Goal: Find contact information: Obtain details needed to contact an individual or organization

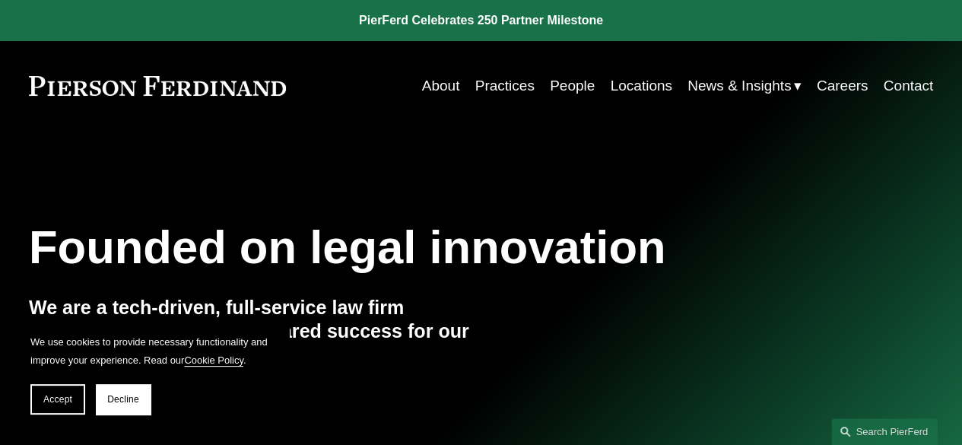
click at [572, 86] on link "People" at bounding box center [572, 86] width 45 height 29
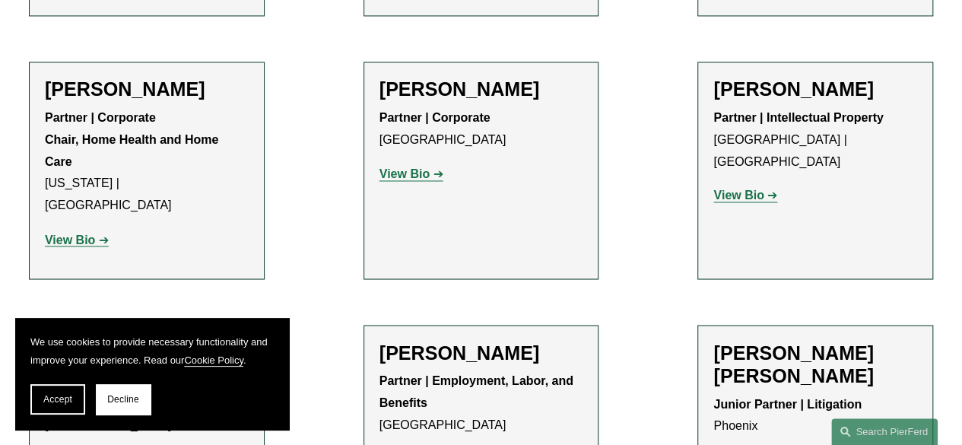
scroll to position [1229, 0]
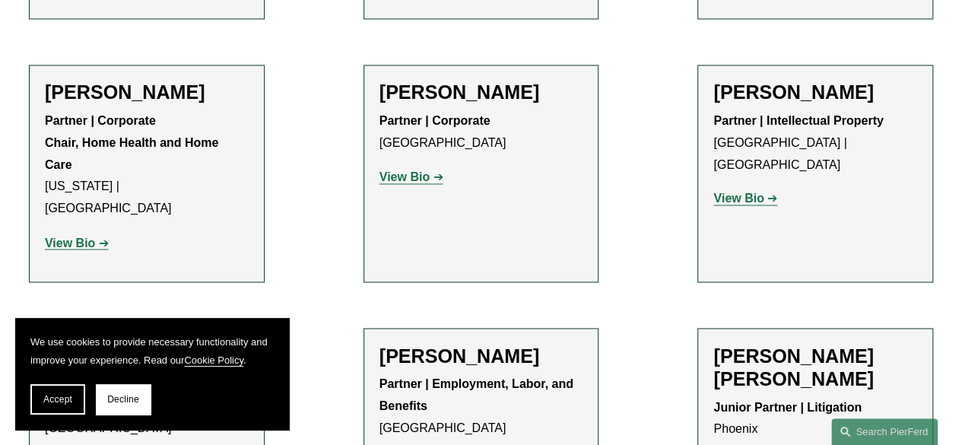
click at [68, 232] on p "View Bio" at bounding box center [147, 243] width 204 height 22
click at [69, 236] on strong "View Bio" at bounding box center [70, 242] width 50 height 13
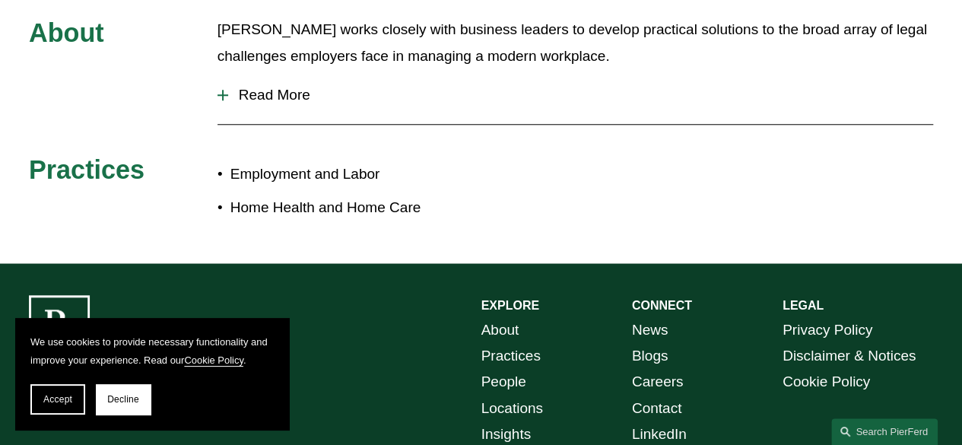
scroll to position [668, 0]
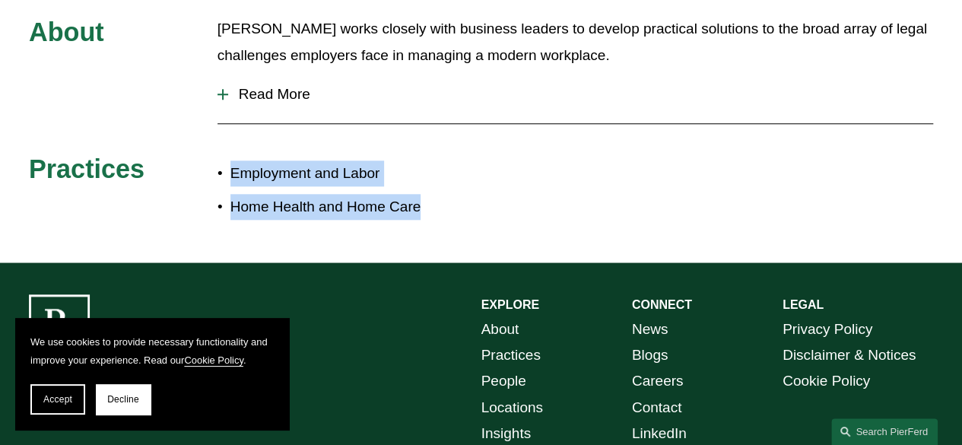
drag, startPoint x: 441, startPoint y: 227, endPoint x: 230, endPoint y: 168, distance: 218.7
click at [230, 168] on ul "Employment and Labor Home Health and Home Care" at bounding box center [350, 190] width 264 height 59
copy ul "Employment and Labor Home Health and Home Care"
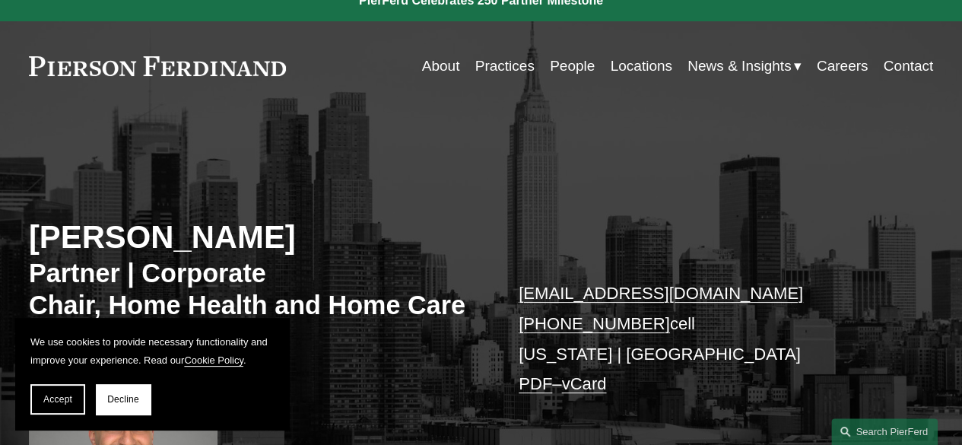
scroll to position [59, 0]
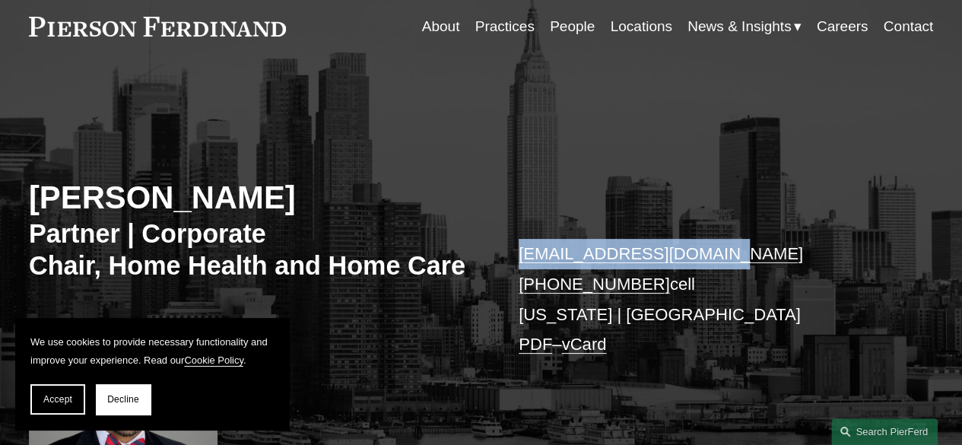
drag, startPoint x: 727, startPoint y: 250, endPoint x: 512, endPoint y: 244, distance: 215.4
click at [512, 244] on div "Sami Asaad Partner | Corporate Chair, Home Health and Home Care sami.asaad@pier…" at bounding box center [481, 297] width 962 height 395
copy link "sami.asaad@pierferd.com"
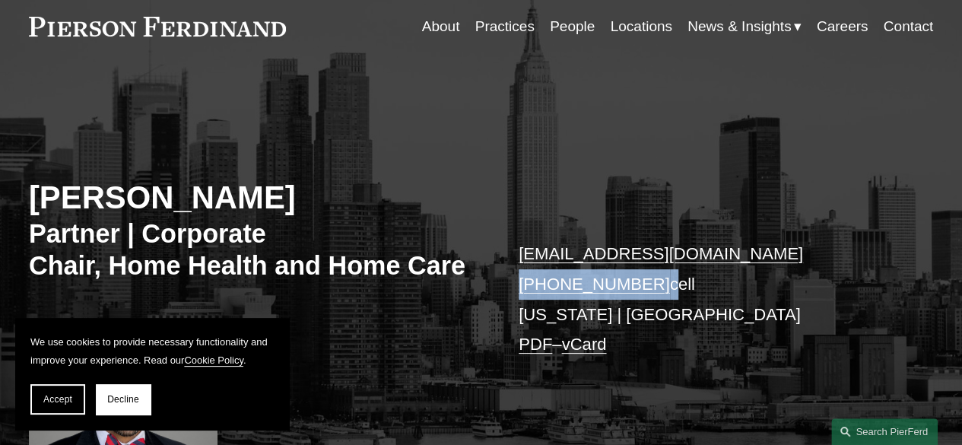
drag, startPoint x: 654, startPoint y: 284, endPoint x: 515, endPoint y: 273, distance: 138.9
click at [515, 273] on div "Sami Asaad Partner | Corporate Chair, Home Health and Home Care sami.asaad@pier…" at bounding box center [481, 297] width 962 height 395
copy p "+1.203.747.9042"
